Goal: Task Accomplishment & Management: Manage account settings

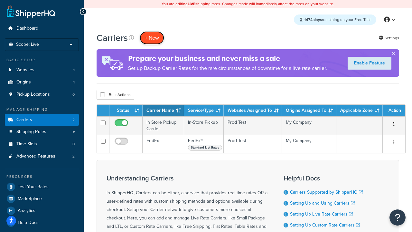
click at [152, 38] on button "+ New" at bounding box center [152, 37] width 24 height 13
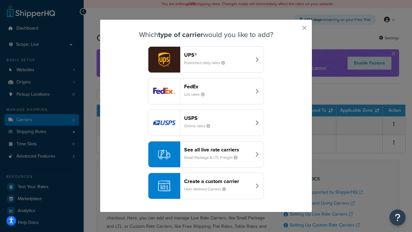
click at [206, 91] on div "FedEx List rates" at bounding box center [217, 90] width 67 height 15
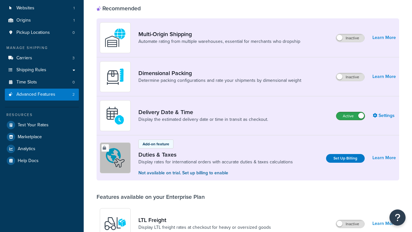
click at [350, 112] on label "Active" at bounding box center [350, 116] width 28 height 8
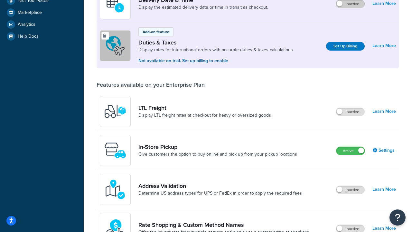
scroll to position [162, 0]
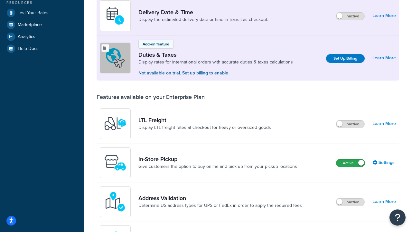
click at [350, 163] on label "Active" at bounding box center [350, 163] width 28 height 8
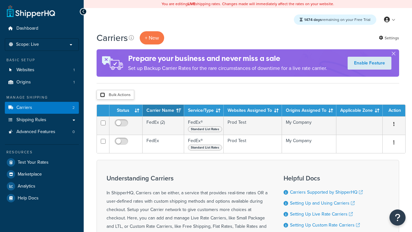
click at [102, 95] on input "checkbox" at bounding box center [102, 94] width 5 height 5
checkbox input "true"
click at [0, 0] on button "Delete" at bounding box center [0, 0] width 0 height 0
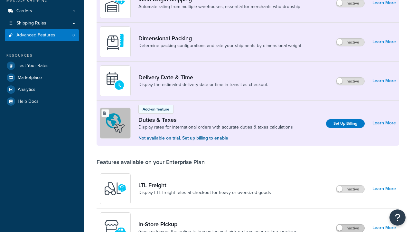
click at [350, 224] on label "Inactive" at bounding box center [350, 228] width 28 height 8
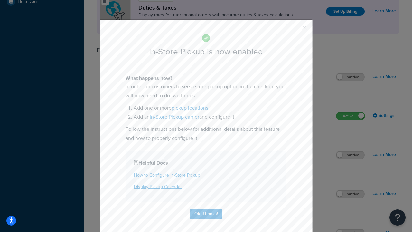
click at [295, 30] on button "button" at bounding box center [295, 30] width 2 height 2
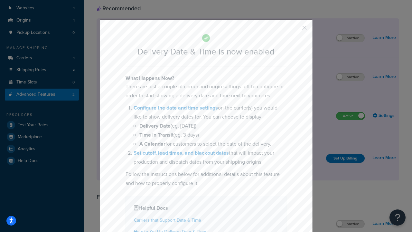
click at [295, 30] on button "button" at bounding box center [295, 30] width 2 height 2
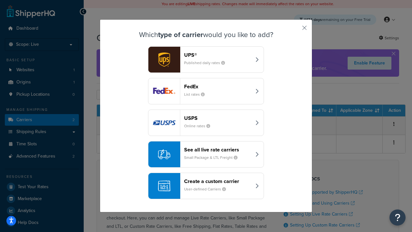
click at [206, 186] on div "Create a custom carrier User-defined Carriers" at bounding box center [217, 185] width 67 height 15
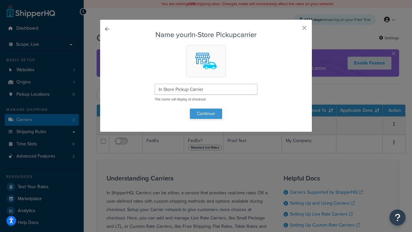
type input "In Store Pickup Carrier"
click at [206, 113] on button "Continue" at bounding box center [206, 113] width 32 height 10
